Goal: Task Accomplishment & Management: Manage account settings

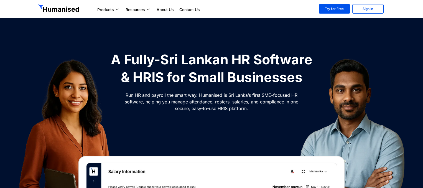
click at [354, 1] on section "Products Payroll Process staff payroll on time accurately with Humanised Payrol…" at bounding box center [211, 9] width 423 height 18
click at [355, 6] on link "Sign In" at bounding box center [367, 8] width 31 height 9
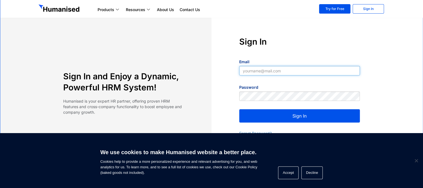
type input "[EMAIL_ADDRESS][DOMAIN_NAME]"
click at [267, 113] on button "Sign In" at bounding box center [299, 115] width 121 height 13
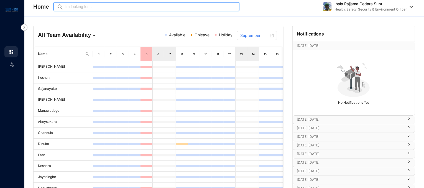
click at [89, 9] on input "text" at bounding box center [151, 7] width 172 height 6
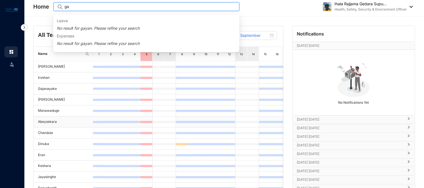
type input "g"
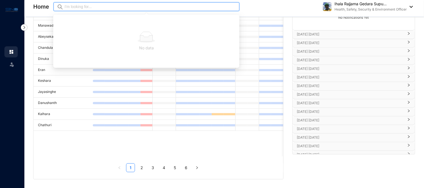
scroll to position [0, 11]
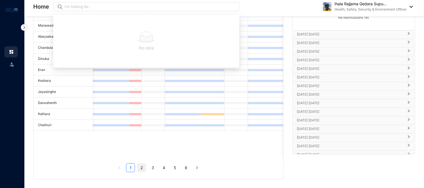
click at [141, 166] on link "2" at bounding box center [141, 167] width 8 height 8
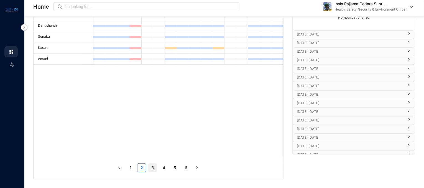
click at [155, 165] on link "3" at bounding box center [153, 167] width 8 height 8
